Goal: Transaction & Acquisition: Purchase product/service

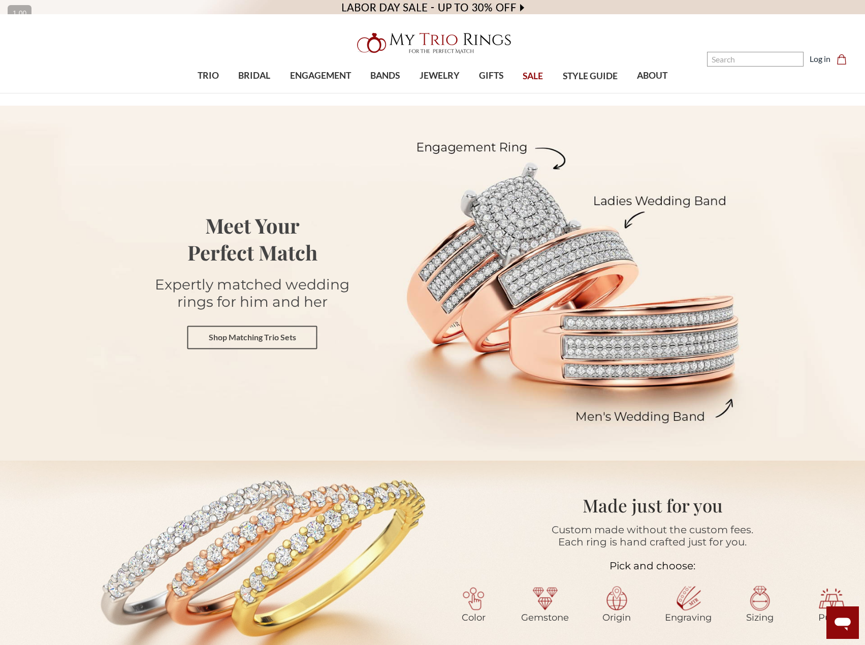
click at [224, 340] on link "Shop Matching Trio Sets" at bounding box center [252, 337] width 130 height 23
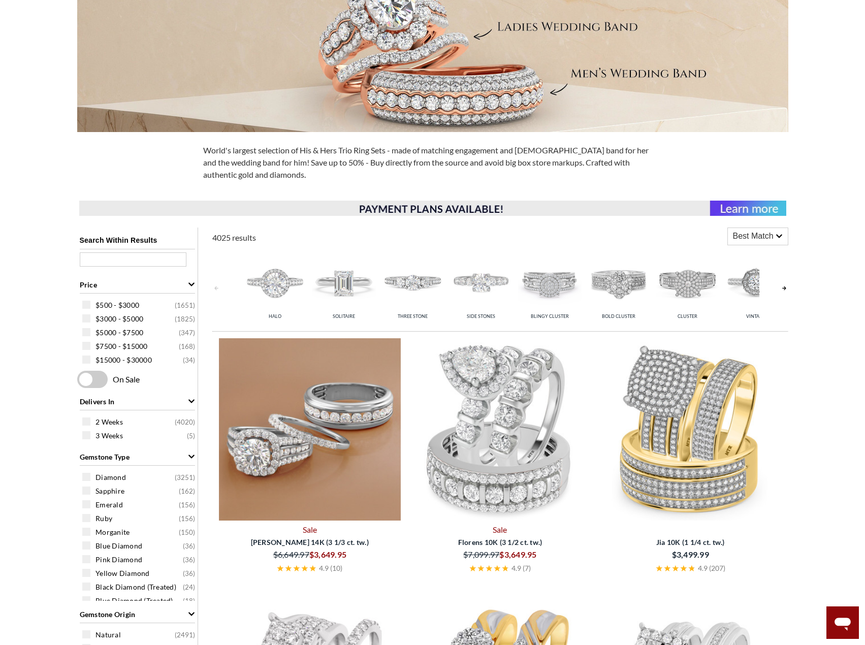
click at [299, 480] on img at bounding box center [310, 429] width 182 height 182
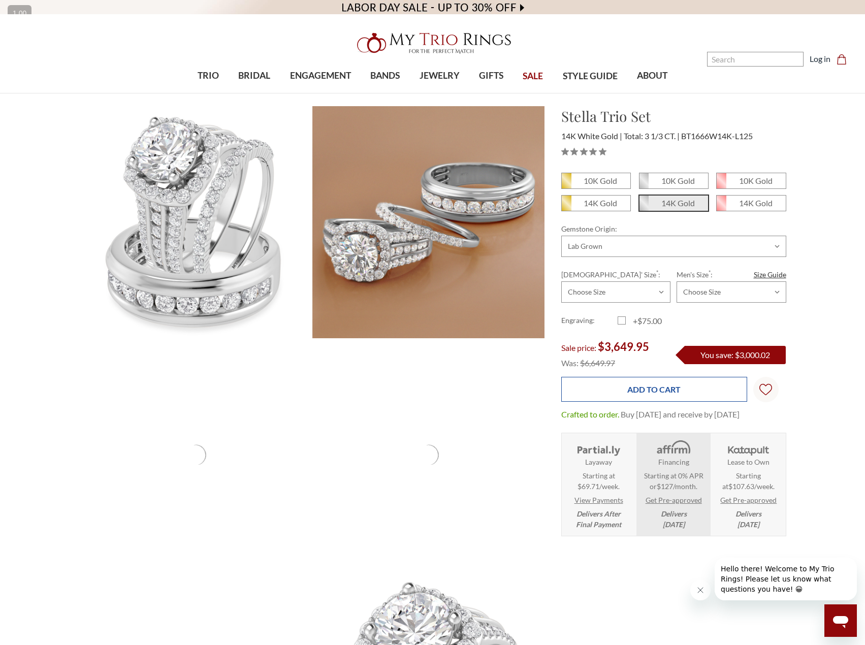
click at [596, 397] on input "Add to Cart" at bounding box center [654, 389] width 186 height 25
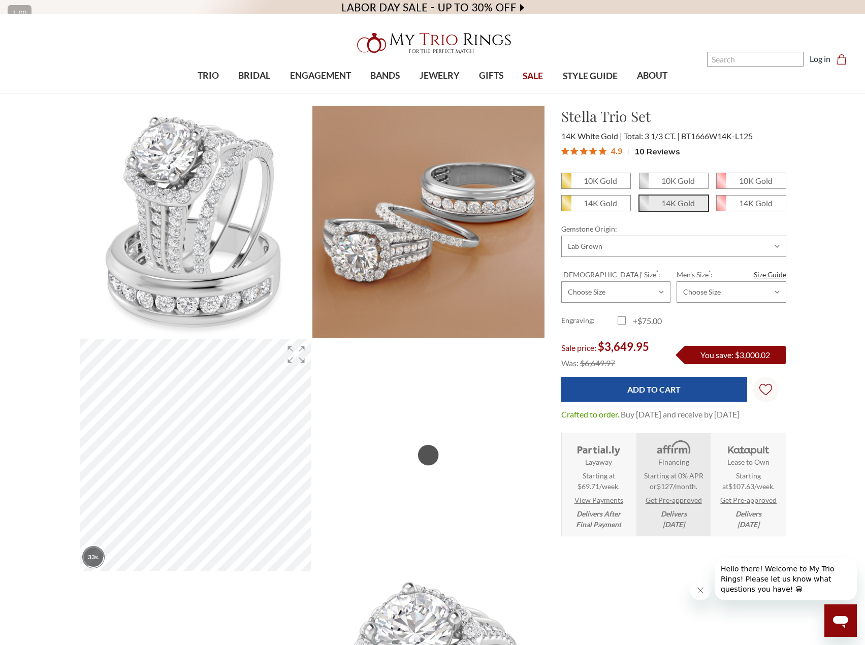
click at [628, 271] on label "Ladies' Size * :" at bounding box center [615, 274] width 109 height 11
click at [628, 281] on select "Choose Size 3.00 3.25 3.50 3.75 4.00 4.25 4.50 4.75 5.00 5.25 5.50 5.75 6.00 6.…" at bounding box center [615, 291] width 109 height 21
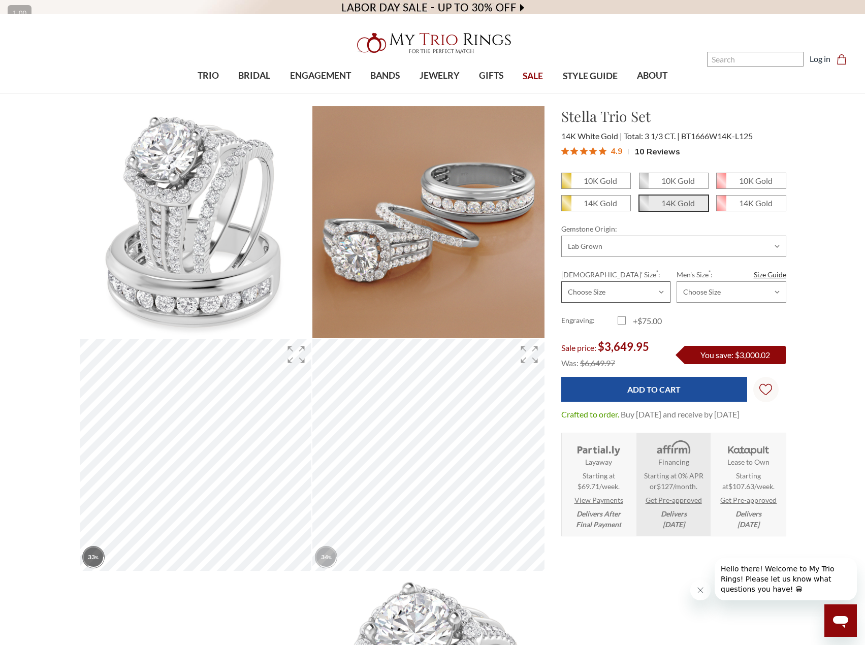
click at [626, 287] on select "Choose Size 3.00 3.25 3.50 3.75 4.00 4.25 4.50 4.75 5.00 5.25 5.50 5.75 6.00 6.…" at bounding box center [615, 291] width 109 height 21
select select "20198132"
click at [561, 281] on select "Choose Size 3.00 3.25 3.50 3.75 4.00 4.25 4.50 4.75 5.00 5.25 5.50 5.75 6.00 6.…" at bounding box center [615, 291] width 109 height 21
click at [711, 293] on select "Choose Size 6.00 6.25 6.50 6.75 7.00 7.25 7.50 7.75 8.00 8.25 8.50 8.75 9.00 9.…" at bounding box center [730, 291] width 109 height 21
select select "20198633"
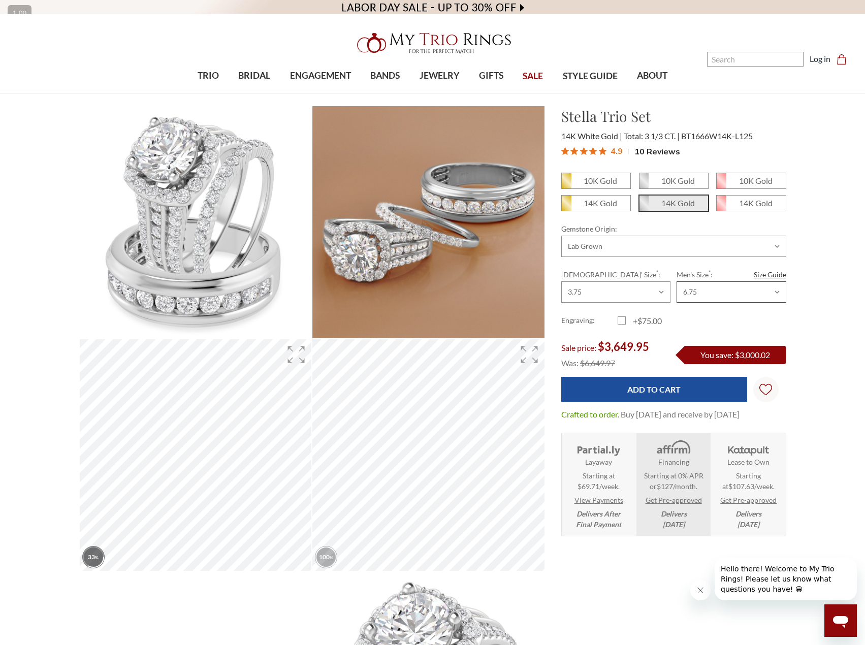
click at [676, 281] on select "Choose Size 6.00 6.25 6.50 6.75 7.00 7.25 7.50 7.75 8.00 8.25 8.50 8.75 9.00 9.…" at bounding box center [730, 291] width 109 height 21
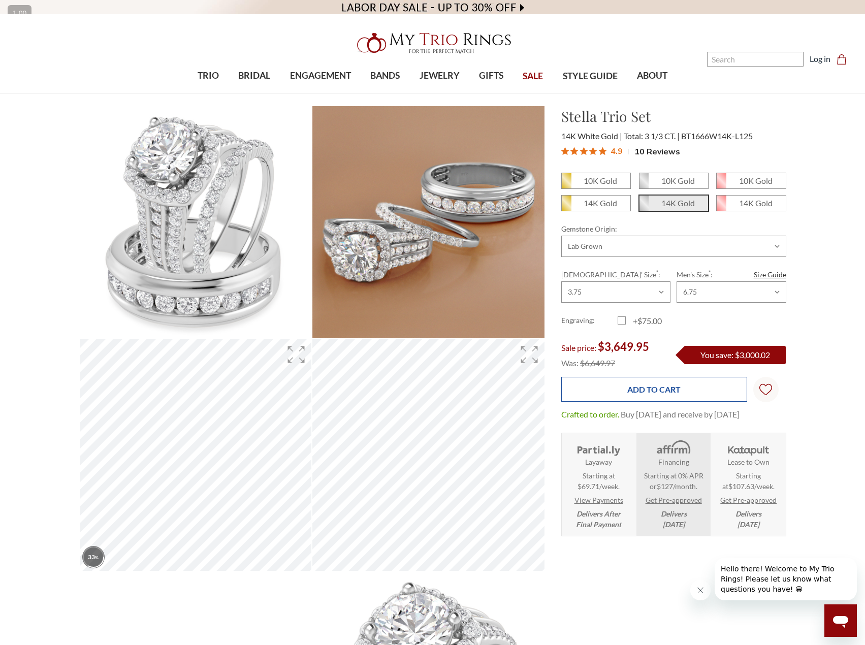
click at [645, 387] on input "Add to Cart" at bounding box center [654, 389] width 186 height 25
type input "Add to Cart"
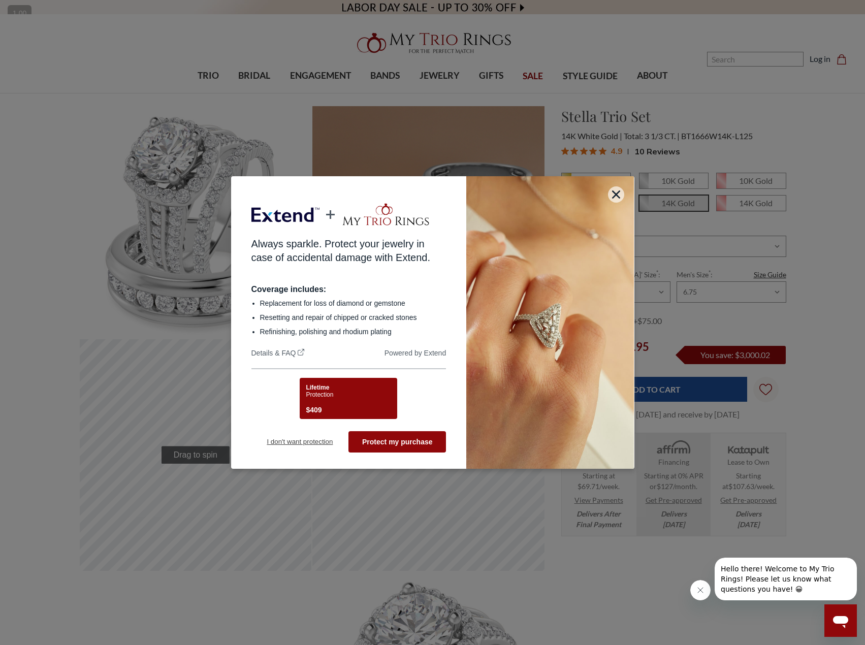
click at [290, 442] on button "I don't want protection" at bounding box center [299, 441] width 97 height 21
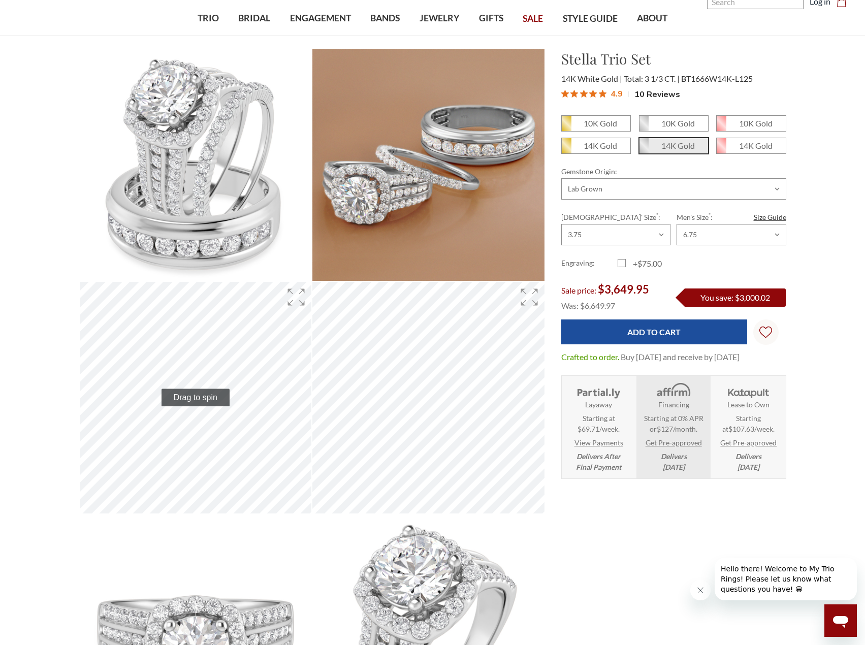
scroll to position [296, 0]
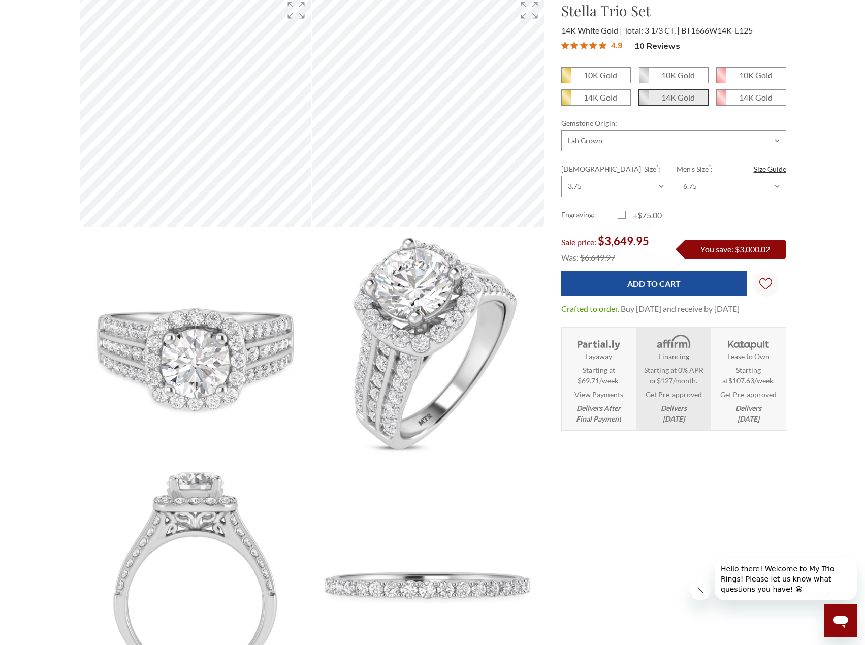
click at [701, 594] on button "Close message from company" at bounding box center [700, 590] width 20 height 20
